Goal: Find specific fact: Find specific page/section

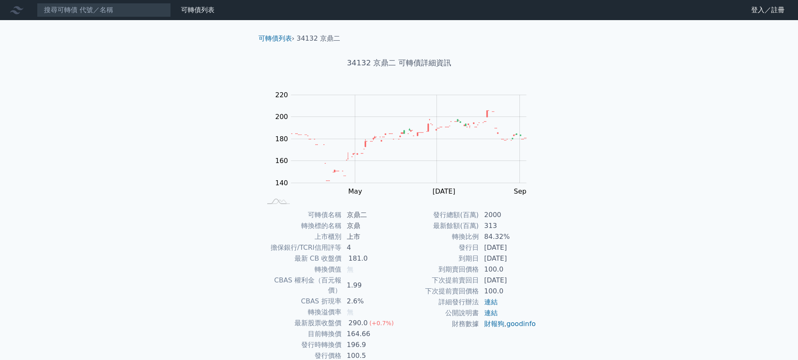
click at [63, 17] on nav "可轉債列表 財務數據 可轉債列表 財務數據 登入／註冊 登入／註冊" at bounding box center [399, 10] width 798 height 20
click at [67, 12] on input at bounding box center [104, 10] width 134 height 14
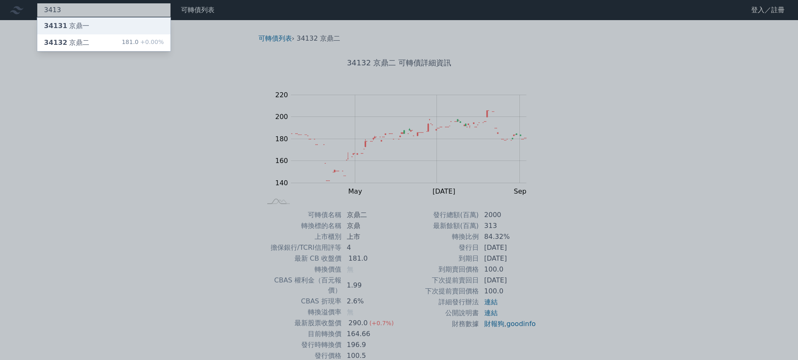
type input "3413"
click at [83, 28] on div "34131 京鼎一" at bounding box center [66, 26] width 45 height 10
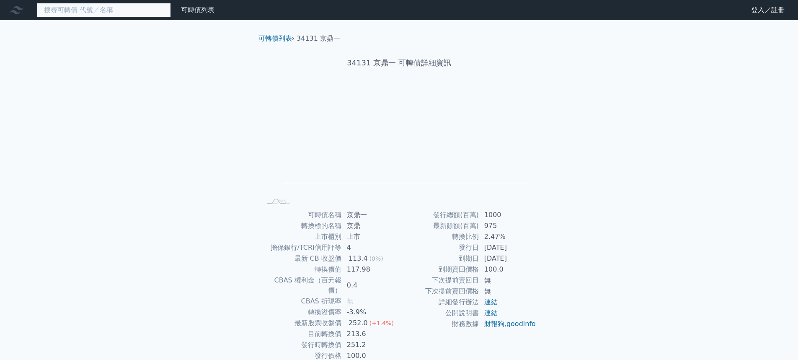
click at [69, 6] on input at bounding box center [104, 10] width 134 height 14
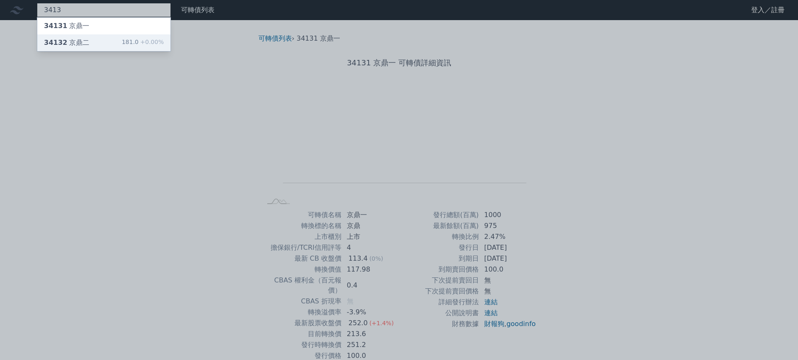
type input "3413"
click at [93, 36] on div "34132 京鼎二 181.0 +0.00%" at bounding box center [103, 42] width 133 height 17
